Goal: Transaction & Acquisition: Subscribe to service/newsletter

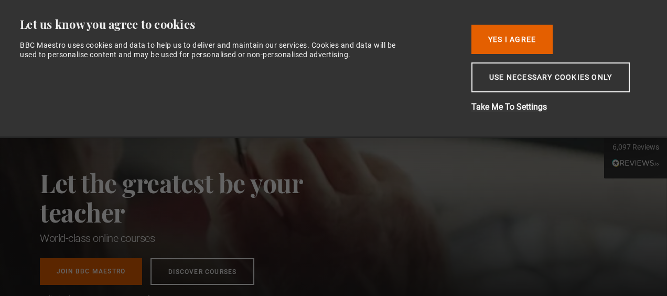
click at [519, 38] on button "Yes I Agree" at bounding box center [511, 39] width 81 height 29
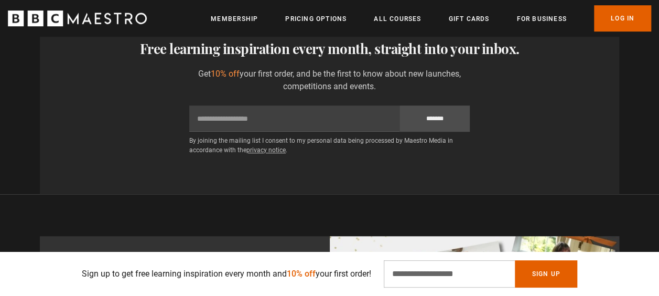
scroll to position [0, 264]
click at [410, 271] on input "Email Address" at bounding box center [449, 273] width 131 height 27
click at [476, 280] on input "Email Address" at bounding box center [449, 273] width 131 height 27
type input "**********"
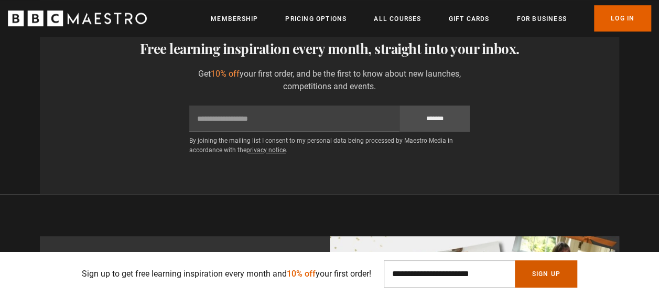
click at [534, 272] on button "Sign Up" at bounding box center [546, 273] width 62 height 27
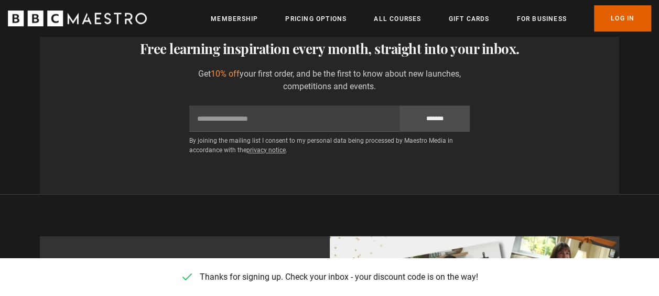
scroll to position [0, 791]
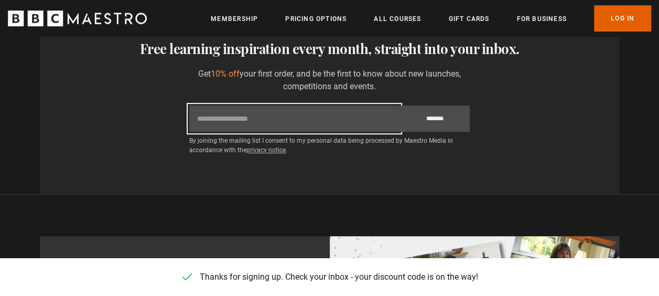
click at [263, 119] on input "Email" at bounding box center [294, 118] width 210 height 26
type input "**********"
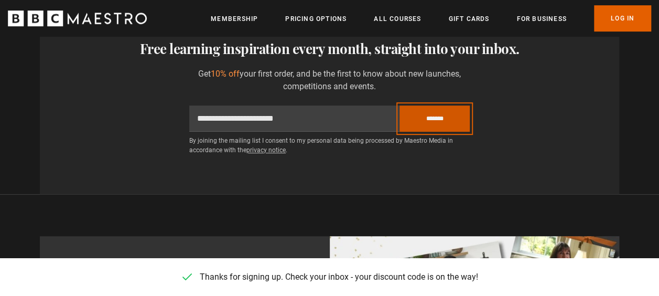
click at [428, 114] on input "*******" at bounding box center [434, 118] width 70 height 26
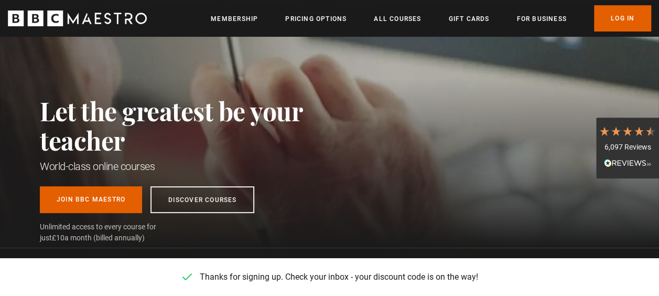
scroll to position [0, 0]
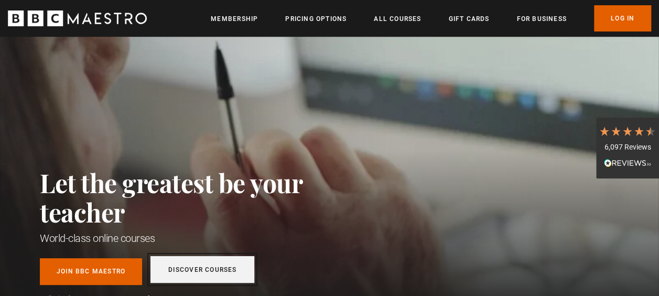
click at [209, 268] on link "Discover Courses" at bounding box center [202, 269] width 104 height 27
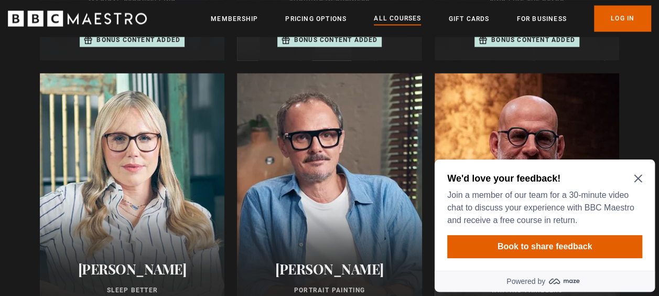
scroll to position [907, 0]
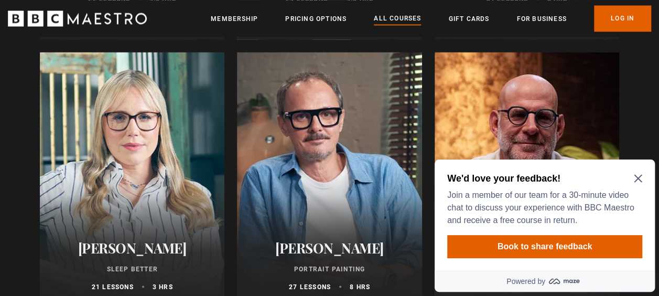
click at [637, 177] on icon "Close Maze Prompt" at bounding box center [638, 179] width 8 height 8
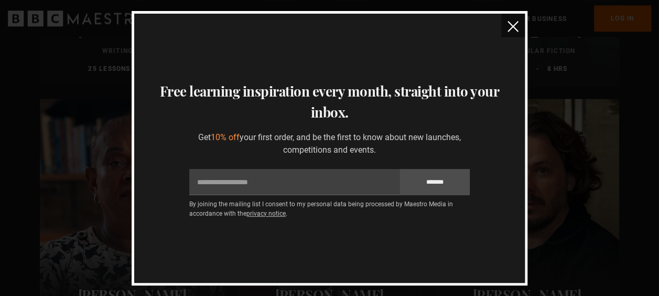
scroll to position [1230, 0]
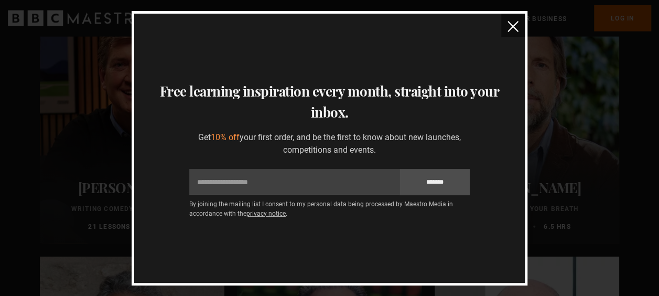
click at [510, 22] on img "close" at bounding box center [512, 26] width 11 height 11
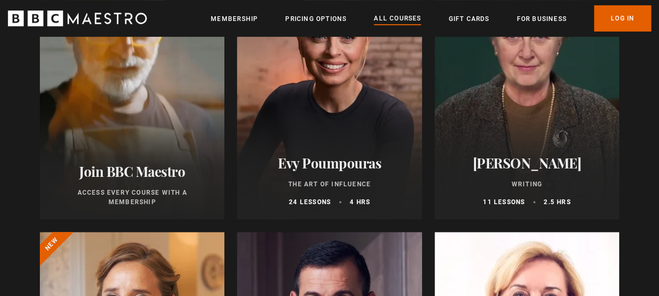
scroll to position [0, 0]
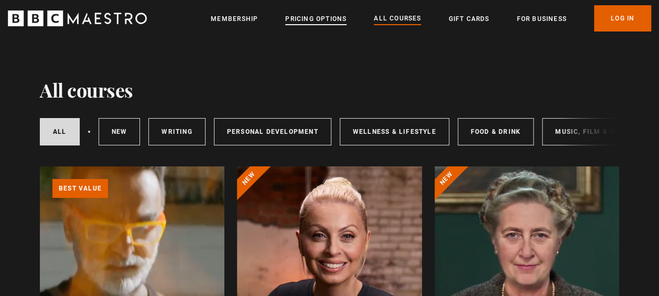
click at [315, 19] on link "Pricing Options" at bounding box center [315, 19] width 61 height 10
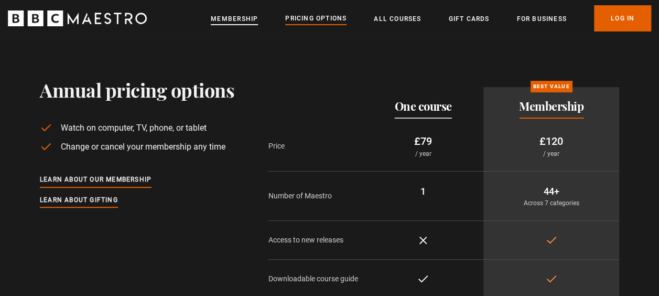
click at [237, 16] on link "Membership" at bounding box center [234, 19] width 47 height 10
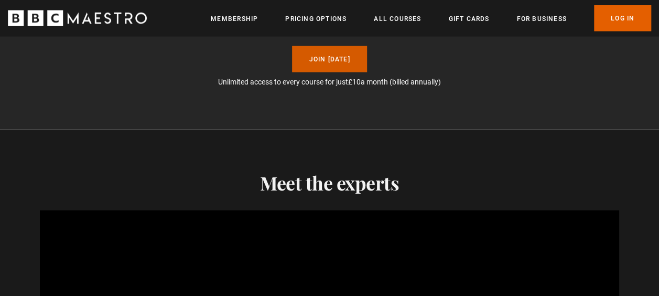
scroll to position [0, 132]
click at [345, 59] on link "Join Today" at bounding box center [329, 59] width 74 height 26
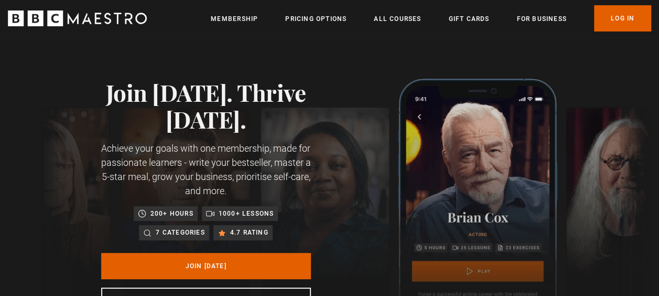
scroll to position [0, 132]
click at [400, 20] on link "All Courses" at bounding box center [397, 19] width 47 height 10
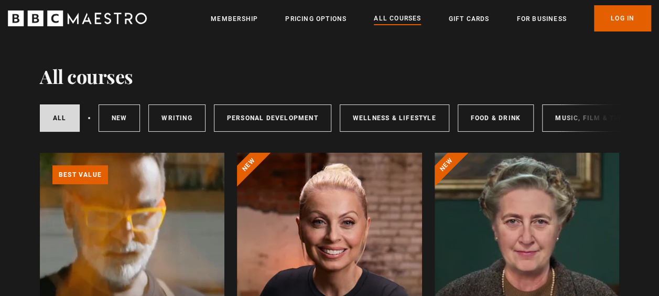
scroll to position [28, 0]
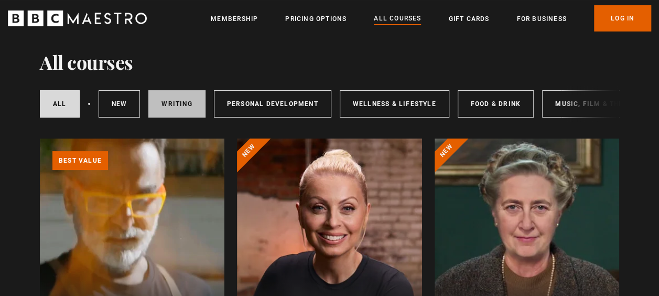
click at [169, 106] on link "Writing" at bounding box center [176, 103] width 57 height 27
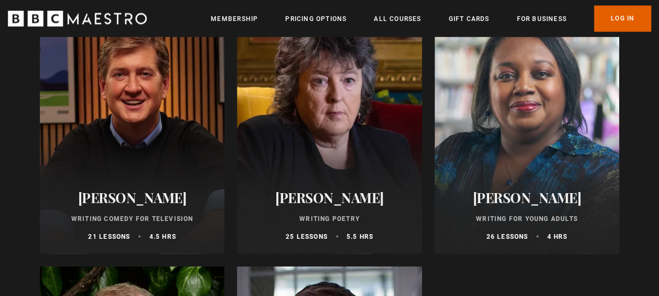
scroll to position [936, 0]
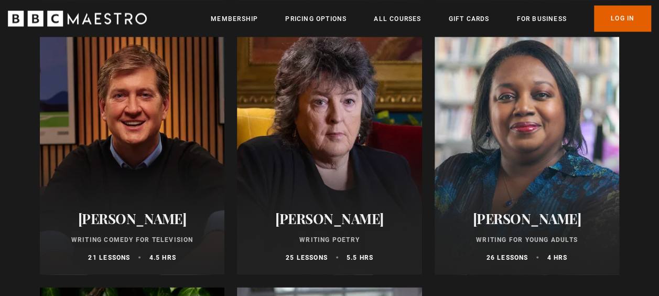
click at [138, 214] on h2 "[PERSON_NAME]" at bounding box center [131, 218] width 159 height 16
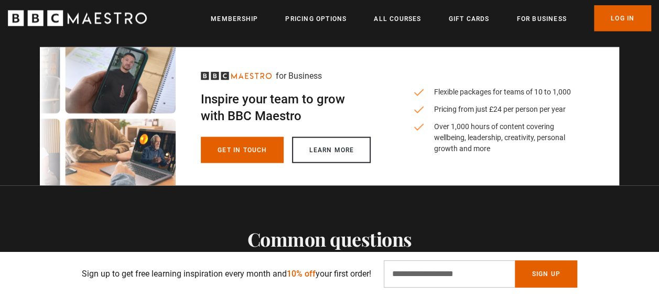
scroll to position [0, 659]
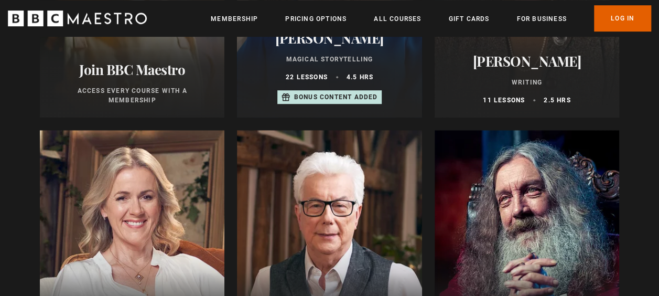
scroll to position [465, 0]
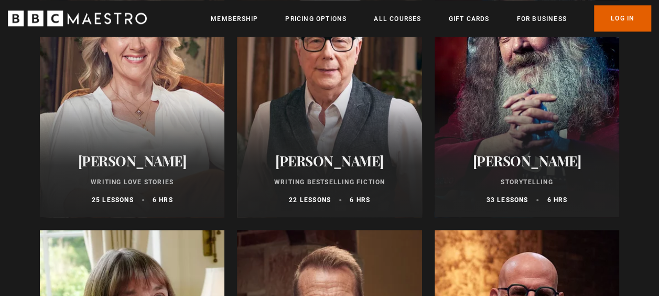
click at [329, 145] on div "Ken Follett Writing Bestselling Fiction 22 lessons 6 hrs" at bounding box center [329, 178] width 184 height 77
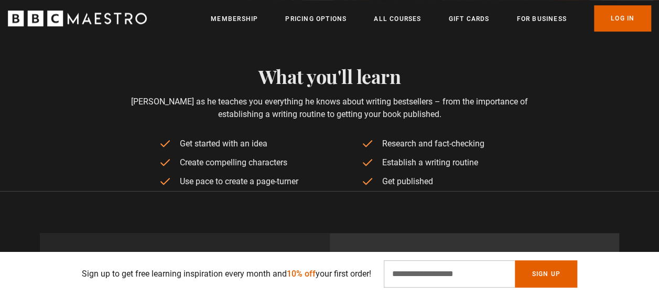
scroll to position [0, 791]
